Goal: Transaction & Acquisition: Book appointment/travel/reservation

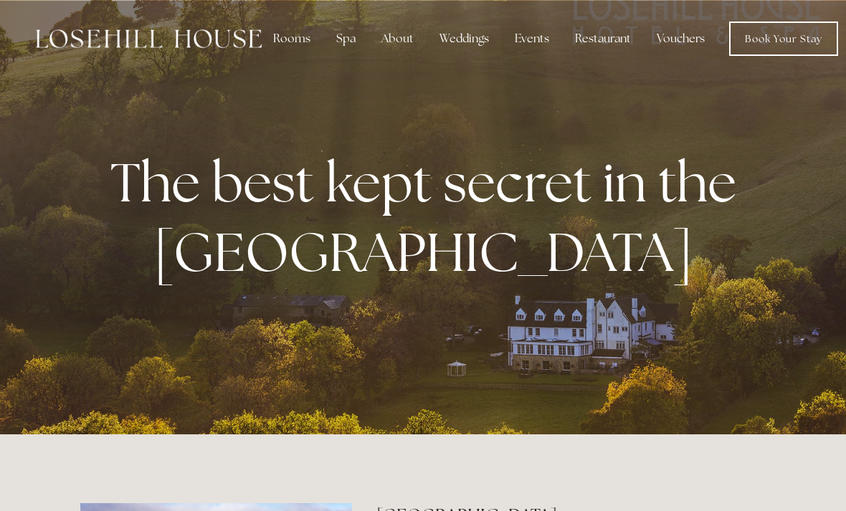
click at [288, 39] on div "Rooms" at bounding box center [292, 38] width 60 height 29
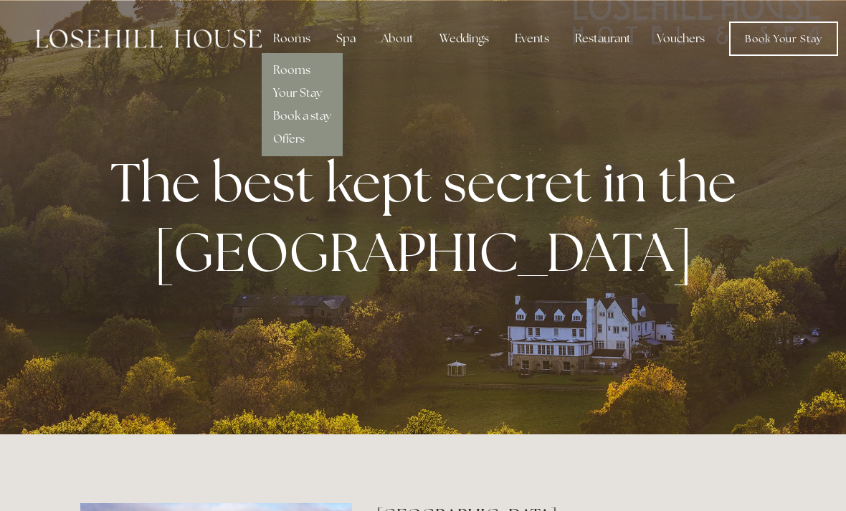
click at [282, 76] on link "Rooms" at bounding box center [291, 69] width 37 height 15
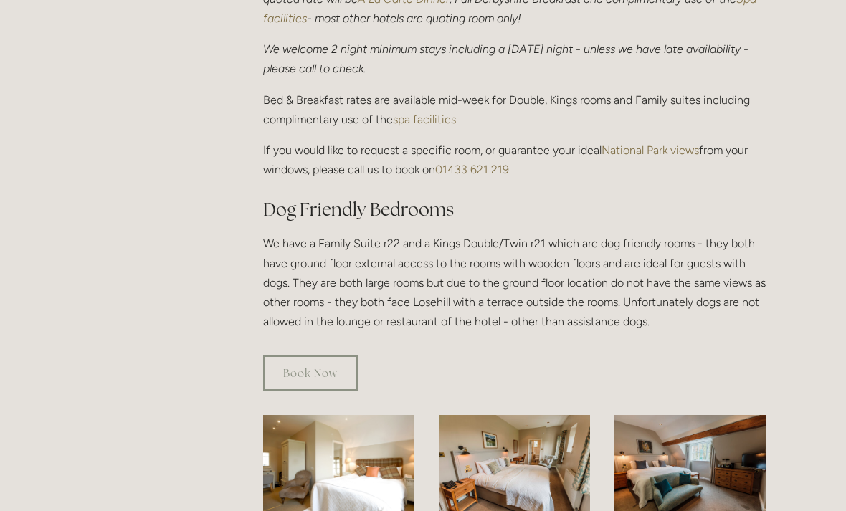
scroll to position [619, 0]
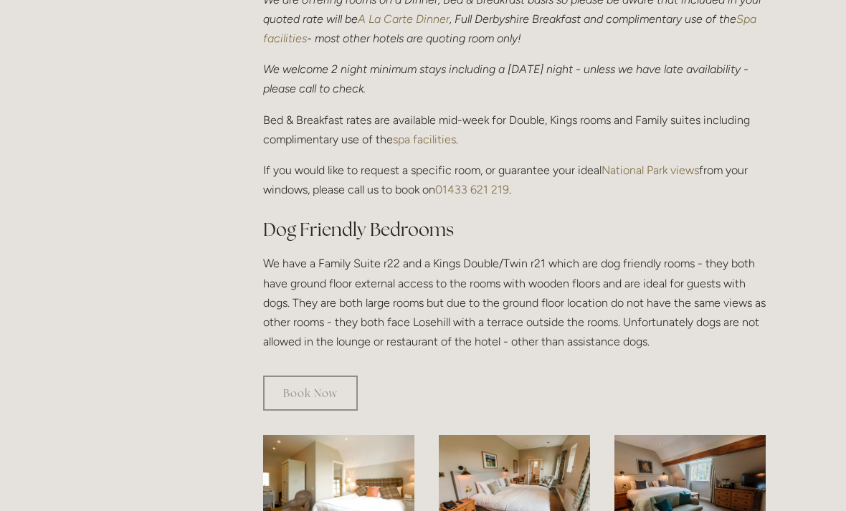
click at [334, 376] on link "Book Now" at bounding box center [310, 393] width 95 height 35
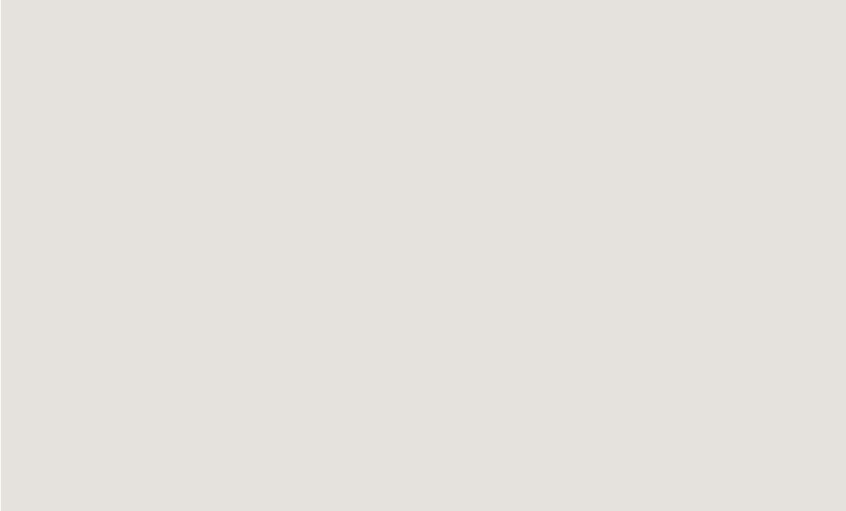
scroll to position [896, 0]
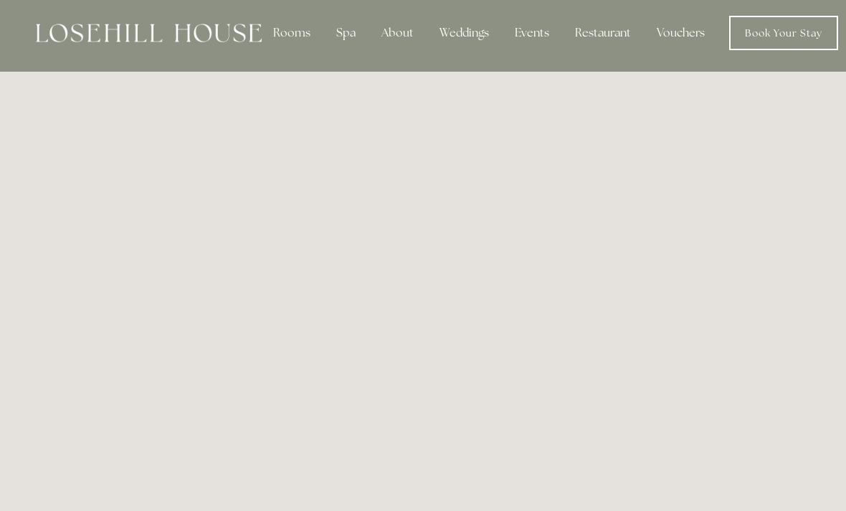
scroll to position [0, 0]
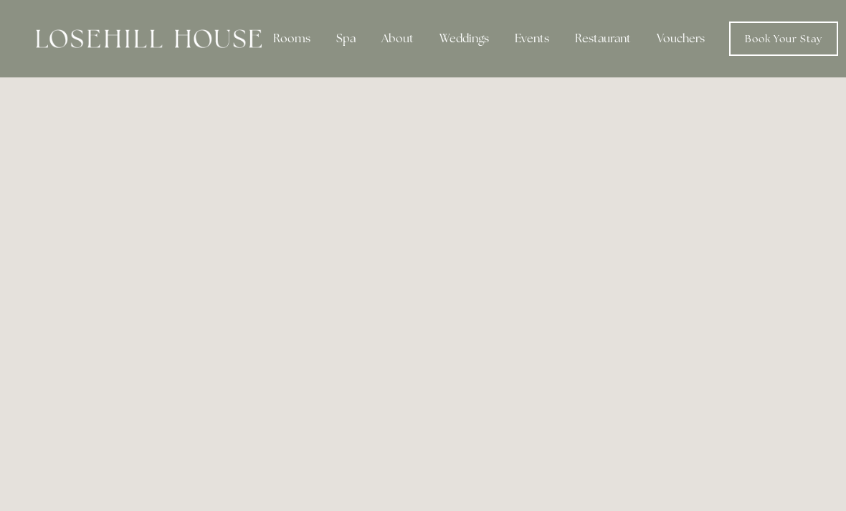
click at [344, 32] on div "Spa" at bounding box center [346, 38] width 42 height 29
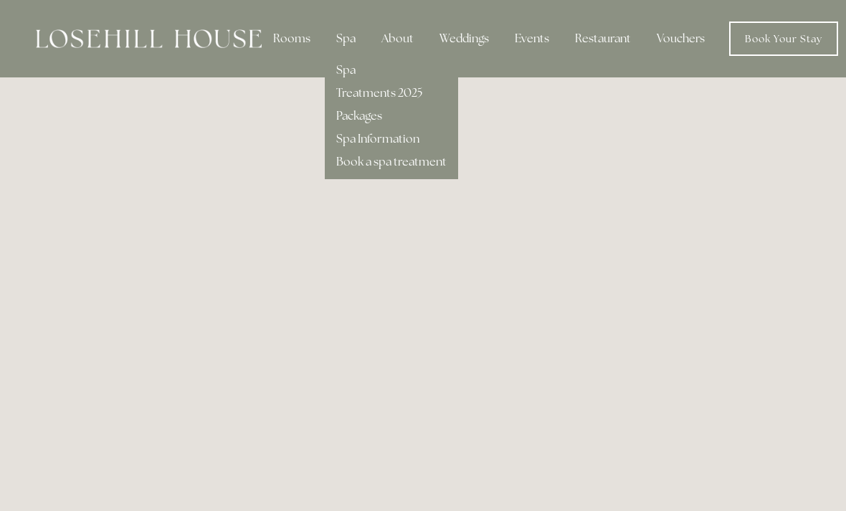
click at [345, 64] on link "Spa" at bounding box center [345, 69] width 19 height 15
